Goal: Task Accomplishment & Management: Manage account settings

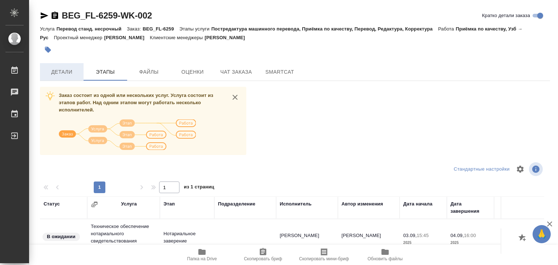
click at [68, 73] on span "Детали" at bounding box center [61, 72] width 35 height 9
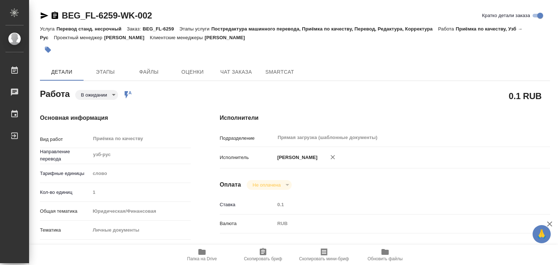
type textarea "x"
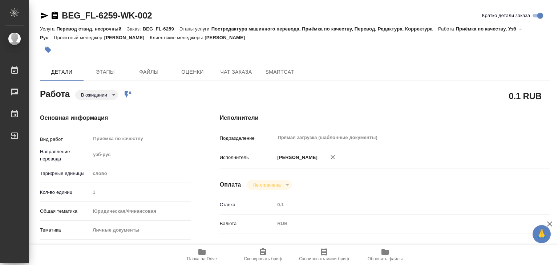
type textarea "x"
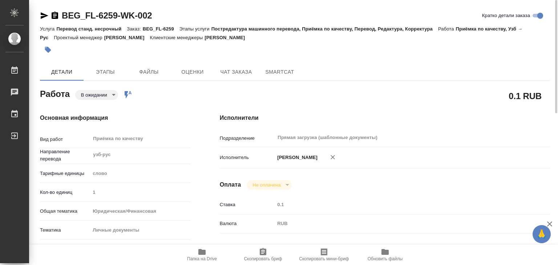
click at [98, 100] on div "Основная информация Вид работ Приёмка по качеству x ​ Направление перевода узб-…" at bounding box center [115, 254] width 180 height 310
click at [97, 97] on body "🙏 .cls-1 fill:#fff; AWATERA Alilekova [PERSON_NAME] Работы 0 Чаты График Выйти …" at bounding box center [279, 132] width 558 height 265
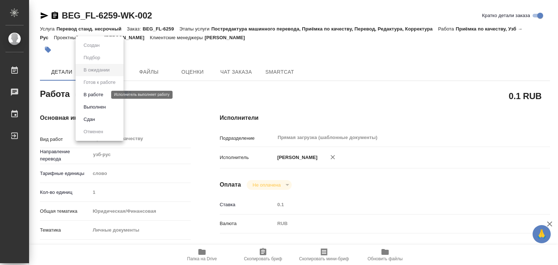
click at [100, 96] on button "В работе" at bounding box center [93, 95] width 24 height 8
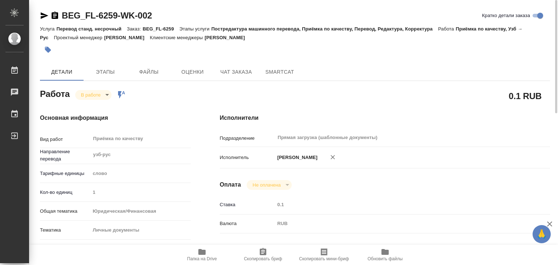
type textarea "x"
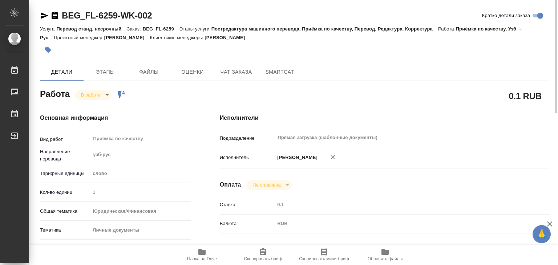
type textarea "x"
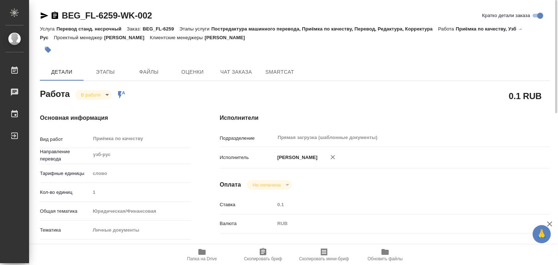
type textarea "x"
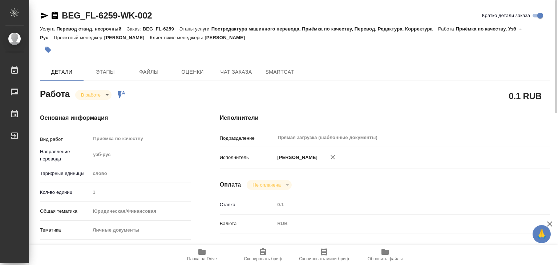
click at [47, 49] on icon "button" at bounding box center [48, 50] width 6 height 6
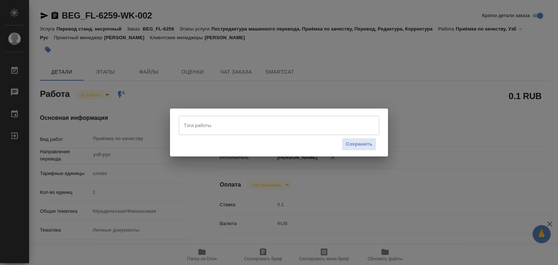
click at [233, 126] on input "Тэги работы" at bounding box center [272, 125] width 180 height 12
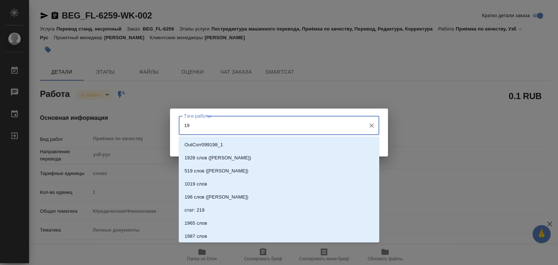
type input "195"
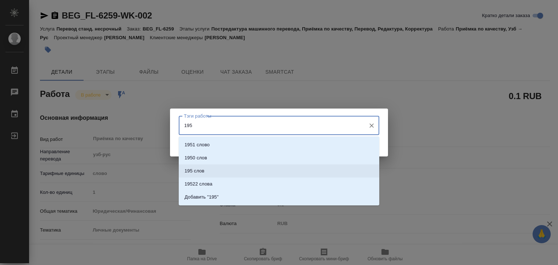
click at [221, 170] on li "195 слов" at bounding box center [279, 171] width 201 height 13
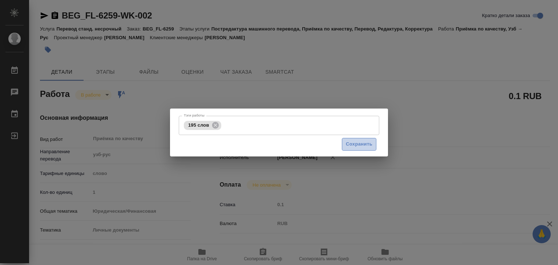
click at [333, 144] on span "Сохранить" at bounding box center [359, 144] width 27 height 8
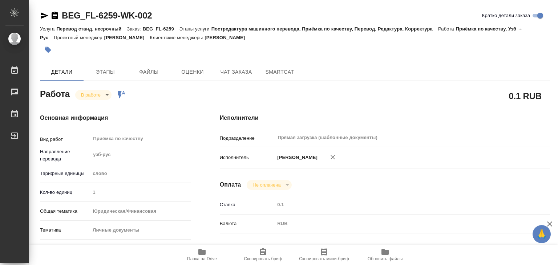
type input "inProgress"
type textarea "Приёмка по качеству"
type textarea "x"
type input "узб-рус"
type input "5a8b1489cc6b4906c91bfd90"
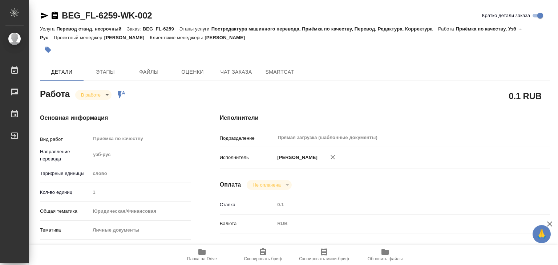
type input "1"
type input "yr-fn"
type input "5a8b8b956a9677013d343cfe"
checkbox input "true"
type input "[DATE] 15:45"
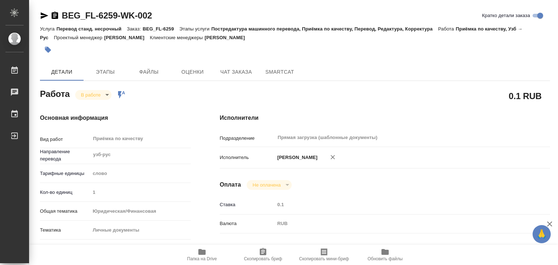
type input "[DATE] 18:09"
type input "[DATE] 20:00"
type input "[DATE] 16:00"
type input "Прямая загрузка (шаблонные документы)"
type input "notPayed"
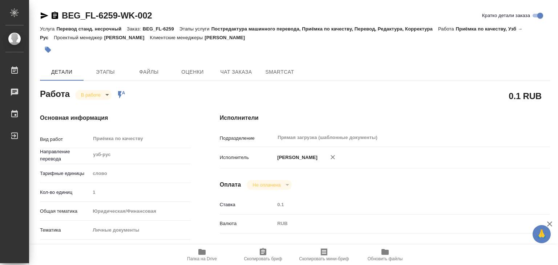
type input "0.1"
type input "RUB"
type input "[PERSON_NAME]"
type textarea "x"
type textarea "/Clients/FL_BEG/Orders/BEG_FL-6259/Corrected/BEG_FL-6259-WK-002"
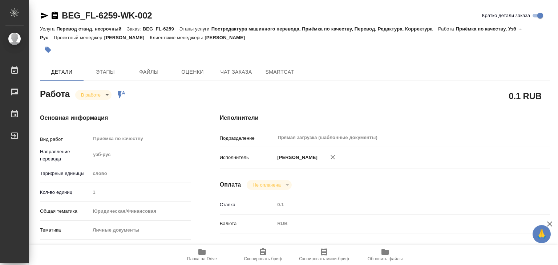
type textarea "x"
type input "BEG_FL-6259"
type input "Перевод станд. несрочный"
type input "Постредактура машинного перевода, Приёмка по качеству, Перевод, Редактура, Корр…"
type input "[PERSON_NAME]"
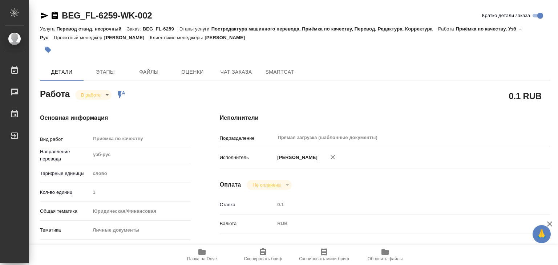
type input "/Clients/FL_BEG/Orders/BEG_FL-6259"
type textarea "Синдаркулов [PERSON_NAME] угли"
type textarea "x"
type textarea "Под нот"
type textarea "x"
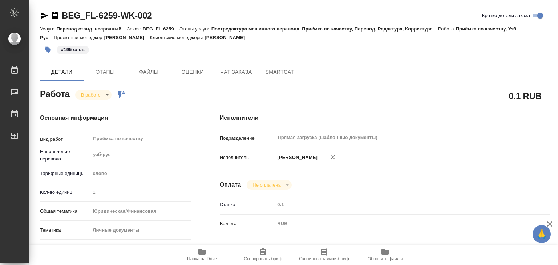
type textarea "x"
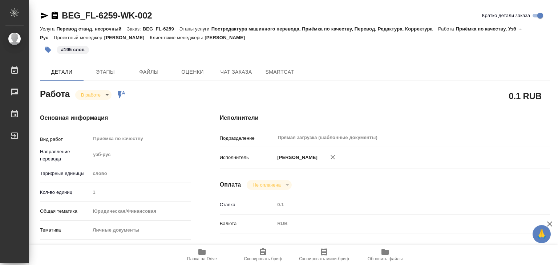
type textarea "x"
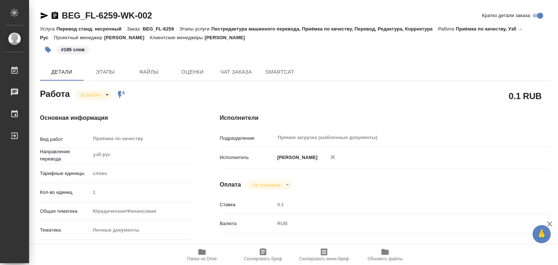
type textarea "x"
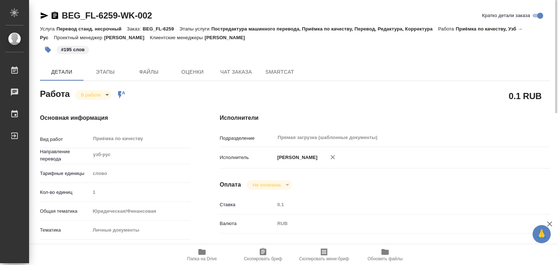
click at [89, 94] on body "🙏 .cls-1 fill:#fff; AWATERA Alilekova [PERSON_NAME] Работы 0 Чаты График Выйти …" at bounding box center [279, 132] width 558 height 265
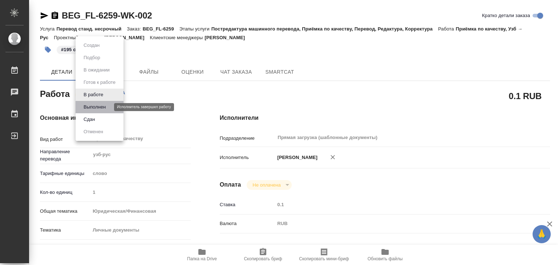
click at [99, 107] on button "Выполнен" at bounding box center [94, 107] width 27 height 8
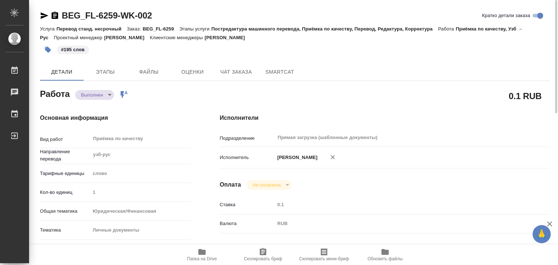
type textarea "x"
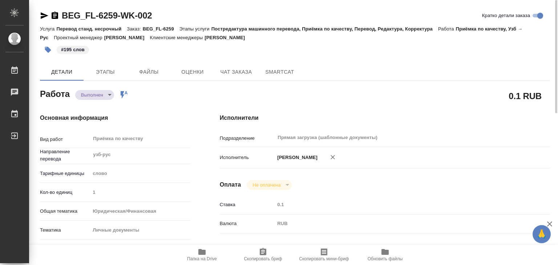
type textarea "x"
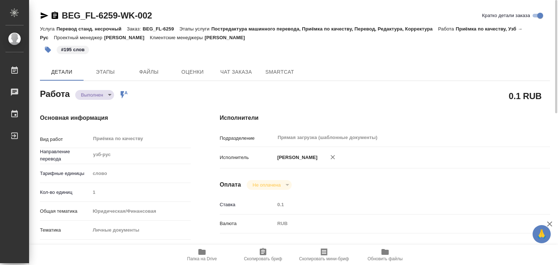
drag, startPoint x: 266, startPoint y: 42, endPoint x: 234, endPoint y: 39, distance: 32.2
click at [234, 39] on div "Услуга Перевод станд. несрочный Заказ: BEG_FL-6259 Этапы услуги Постредактура м…" at bounding box center [295, 32] width 510 height 17
copy p "[PERSON_NAME]"
click at [146, 75] on span "Файлы" at bounding box center [149, 72] width 35 height 9
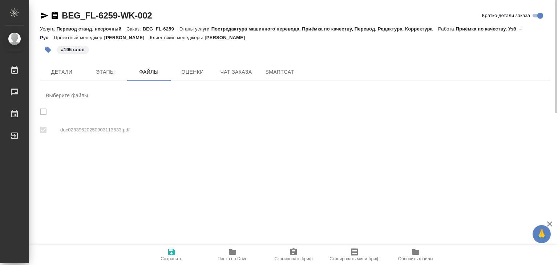
checkbox input "true"
drag, startPoint x: 60, startPoint y: 8, endPoint x: 119, endPoint y: 17, distance: 60.2
click at [119, 17] on div "BEG_FL-6259-WK-002 [PERSON_NAME] детали заказа Услуга Перевод станд. несрочный …" at bounding box center [295, 81] width 518 height 162
copy link "BEG_FL-6259"
